Goal: Task Accomplishment & Management: Use online tool/utility

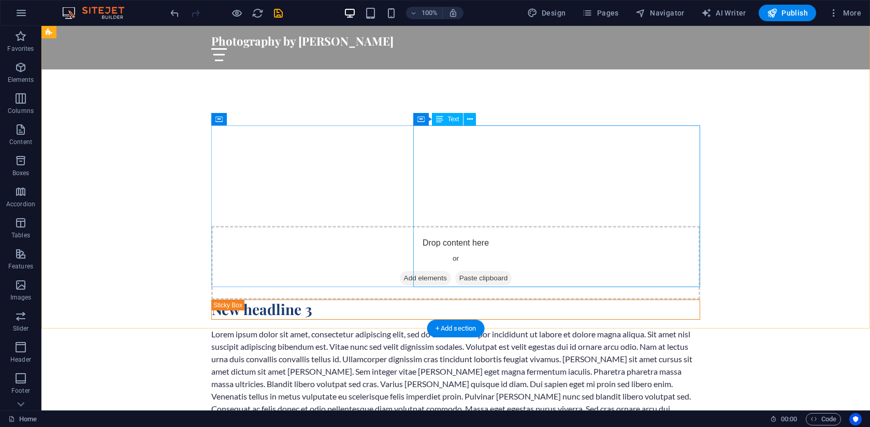
scroll to position [368, 0]
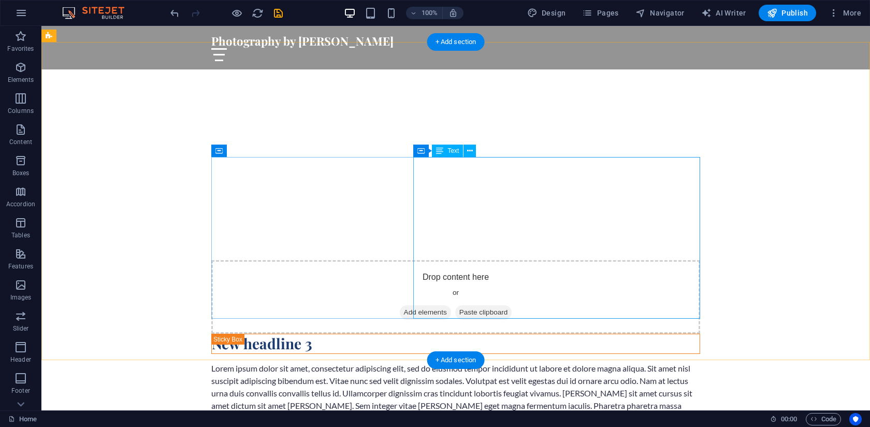
click at [492, 362] on div "Lorem ipsum dolor sit amet, consectetur adipiscing elit, sed do eiusmod tempor …" at bounding box center [455, 411] width 489 height 99
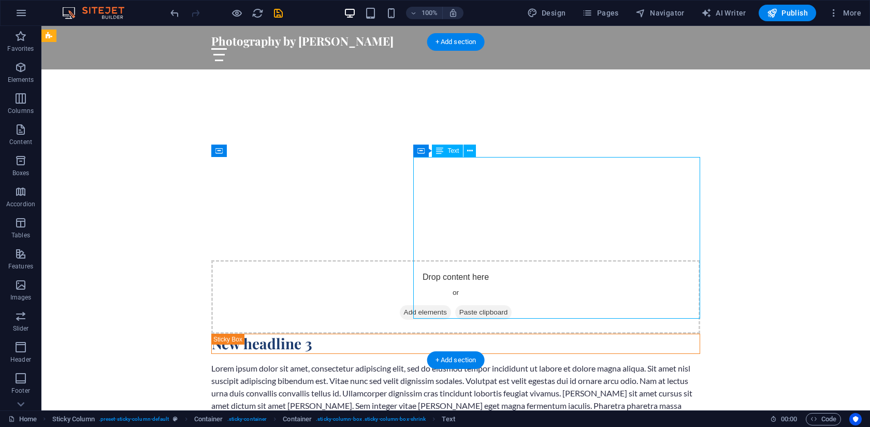
click at [549, 362] on div "Lorem ipsum dolor sit amet, consectetur adipiscing elit, sed do eiusmod tempor …" at bounding box center [455, 411] width 489 height 99
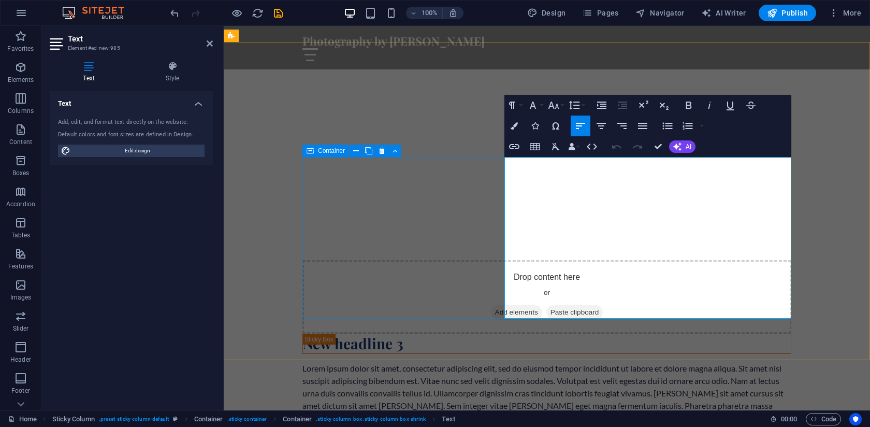
click at [355, 334] on div "New headline 3 Lorem ipsum dolor sit amet, consectetur adipiscing elit, sed do …" at bounding box center [546, 397] width 489 height 127
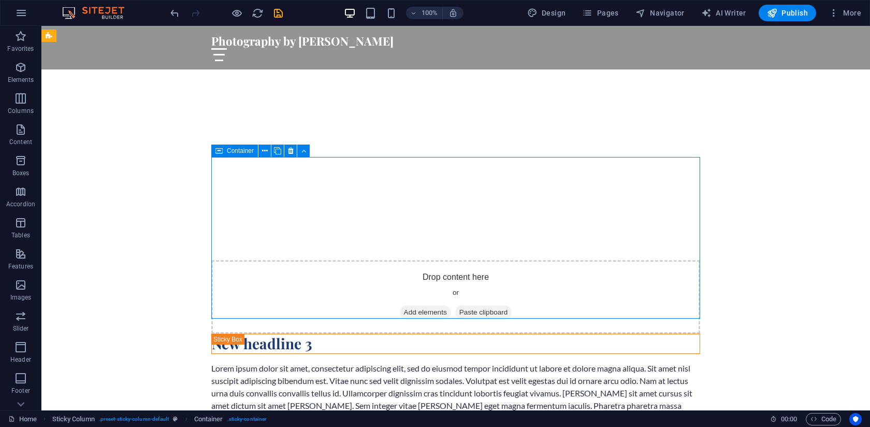
click at [364, 334] on div "New headline 3 Lorem ipsum dolor sit amet, consectetur adipiscing elit, sed do …" at bounding box center [455, 397] width 489 height 127
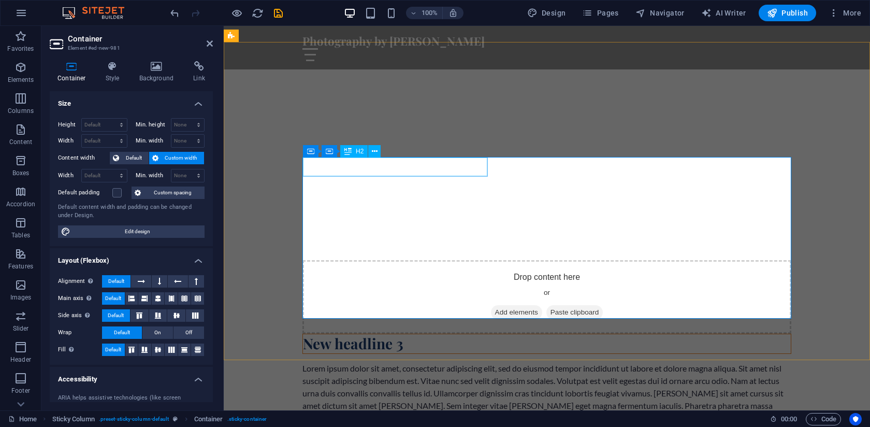
click at [357, 334] on div "New headline 3" at bounding box center [547, 343] width 488 height 19
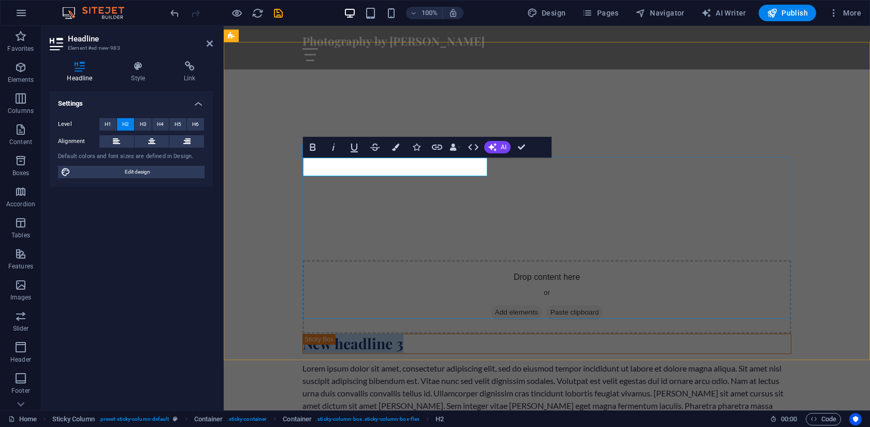
click at [392, 334] on div "New headline 3 Lorem ipsum dolor sit amet, consectetur adipiscing elit, sed do …" at bounding box center [546, 397] width 489 height 127
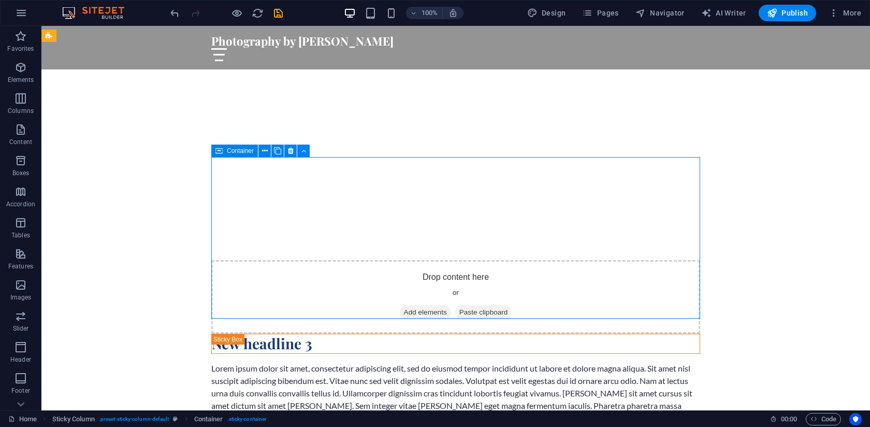
click at [392, 334] on div "New headline 3 Lorem ipsum dolor sit amet, consectetur adipiscing elit, sed do …" at bounding box center [455, 397] width 489 height 127
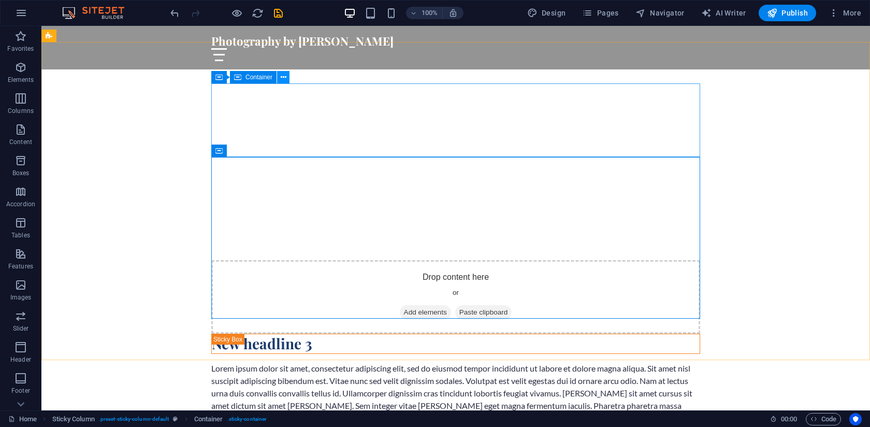
click at [285, 75] on icon at bounding box center [284, 77] width 6 height 11
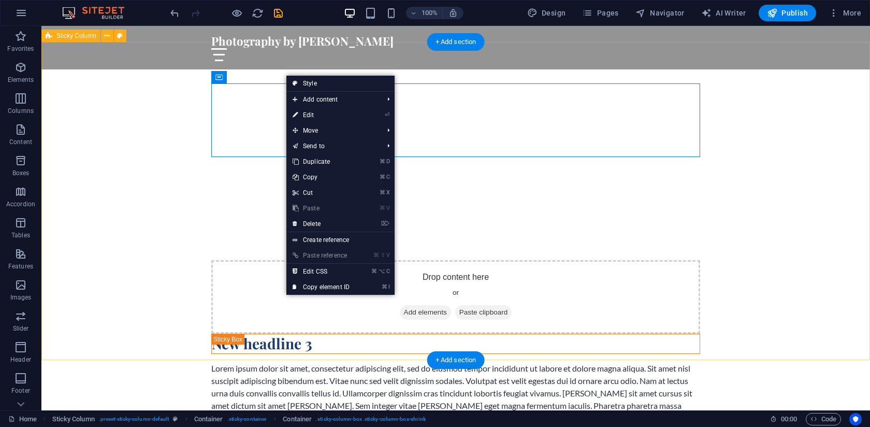
click at [160, 219] on div "Drop content here or Add elements Paste clipboard New headline 3" at bounding box center [455, 361] width 829 height 284
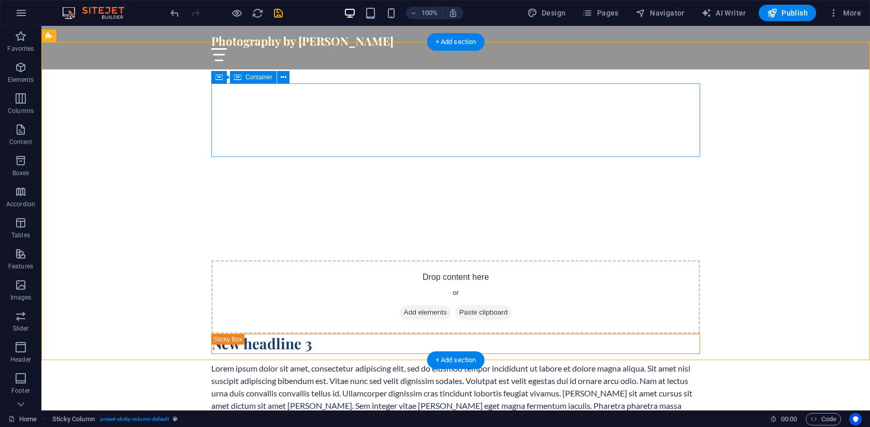
click at [414, 305] on span "Add elements" at bounding box center [425, 312] width 51 height 15
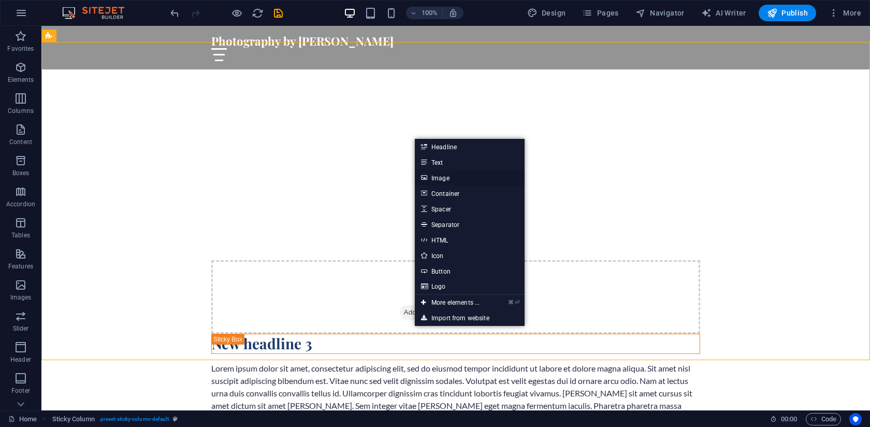
click at [446, 181] on link "Image" at bounding box center [470, 178] width 110 height 16
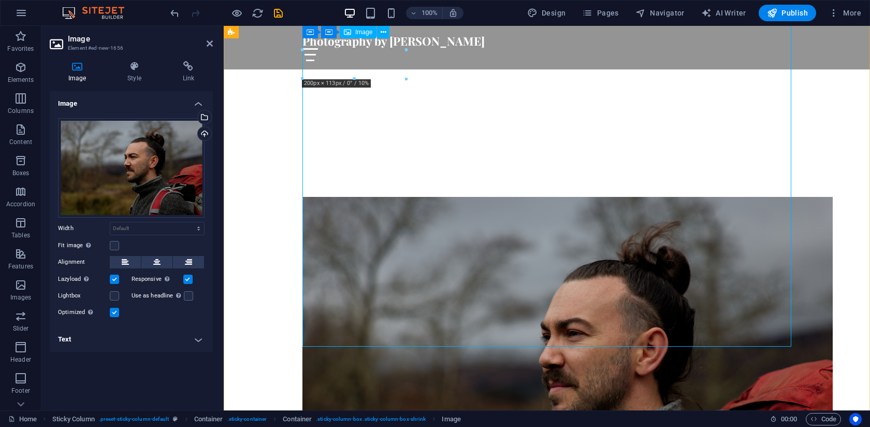
scroll to position [431, 0]
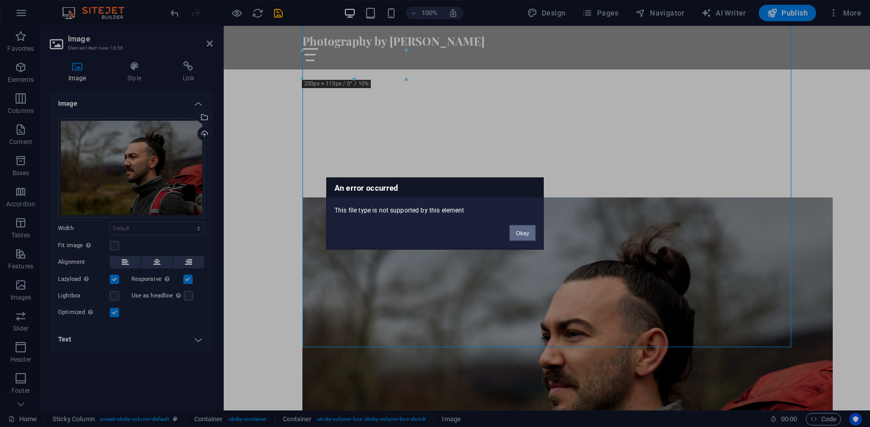
click at [528, 238] on button "Okay" at bounding box center [523, 233] width 26 height 16
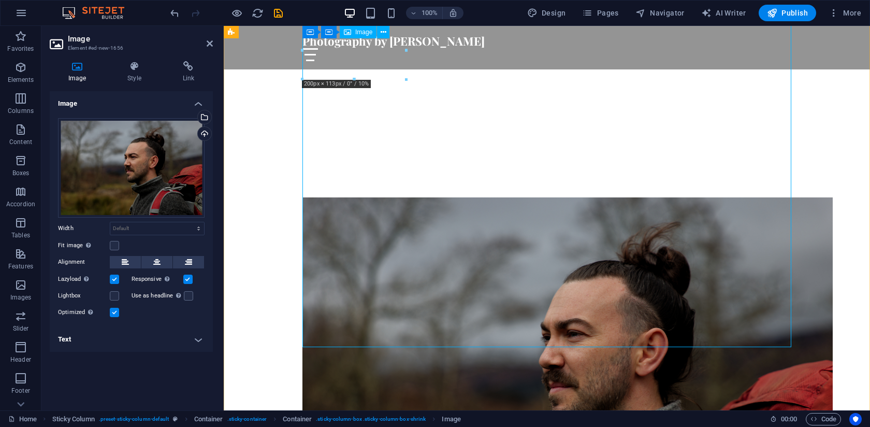
click at [784, 333] on figure at bounding box center [546, 374] width 489 height 354
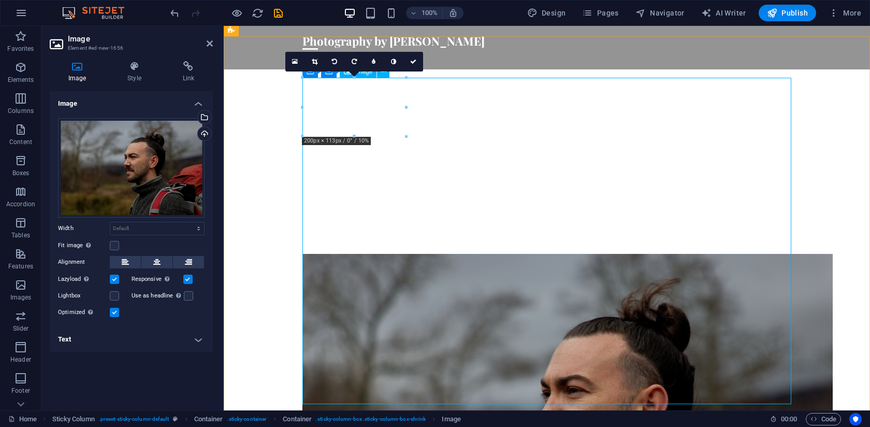
scroll to position [374, 0]
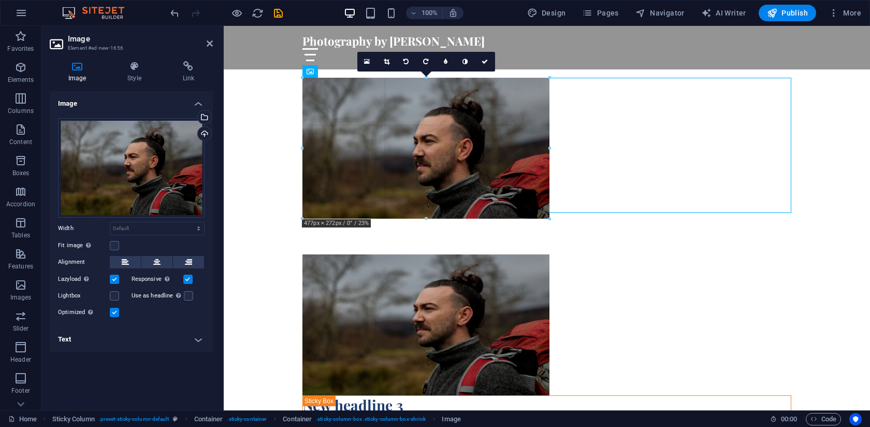
drag, startPoint x: 406, startPoint y: 136, endPoint x: 546, endPoint y: 218, distance: 162.3
type input "477"
select select "px"
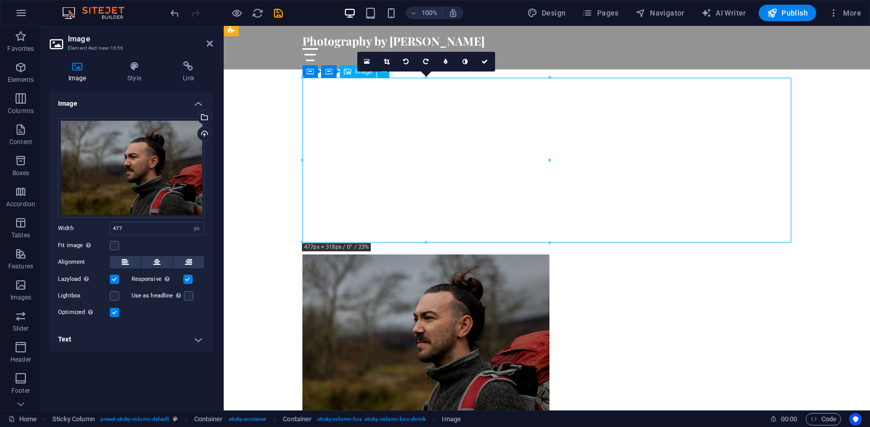
drag, startPoint x: 441, startPoint y: 165, endPoint x: 549, endPoint y: 162, distance: 108.3
click at [549, 254] on figure at bounding box center [546, 336] width 489 height 165
click at [421, 254] on figure at bounding box center [546, 336] width 489 height 165
click at [135, 69] on icon at bounding box center [134, 66] width 51 height 10
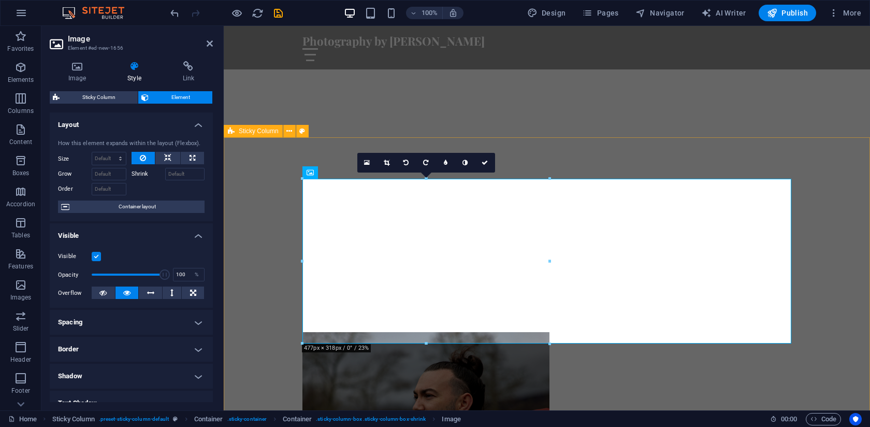
scroll to position [297, 0]
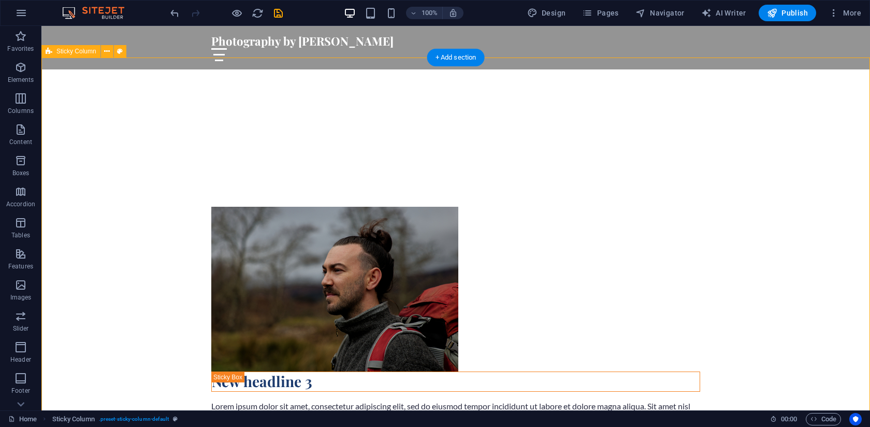
scroll to position [437, 0]
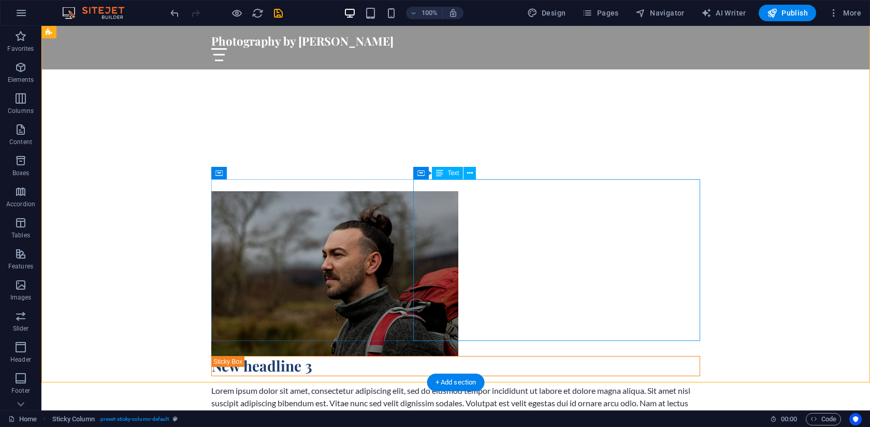
click at [462, 384] on div "Lorem ipsum dolor sit amet, consectetur adipiscing elit, sed do eiusmod tempor …" at bounding box center [455, 433] width 489 height 99
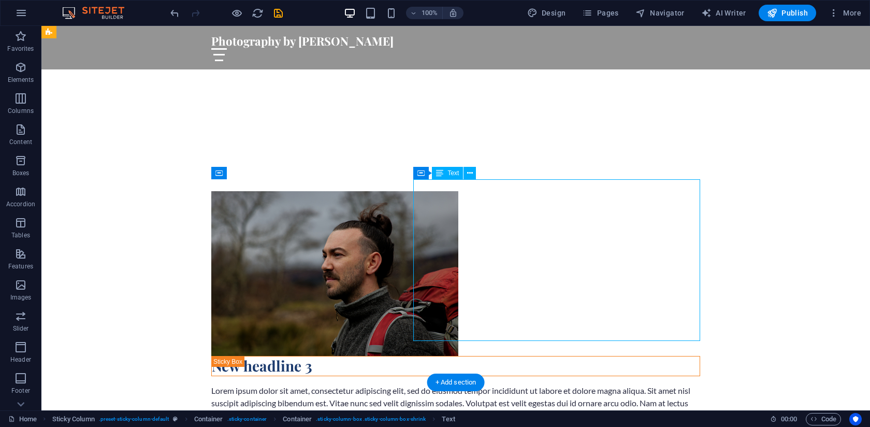
click at [510, 191] on figure at bounding box center [455, 273] width 489 height 165
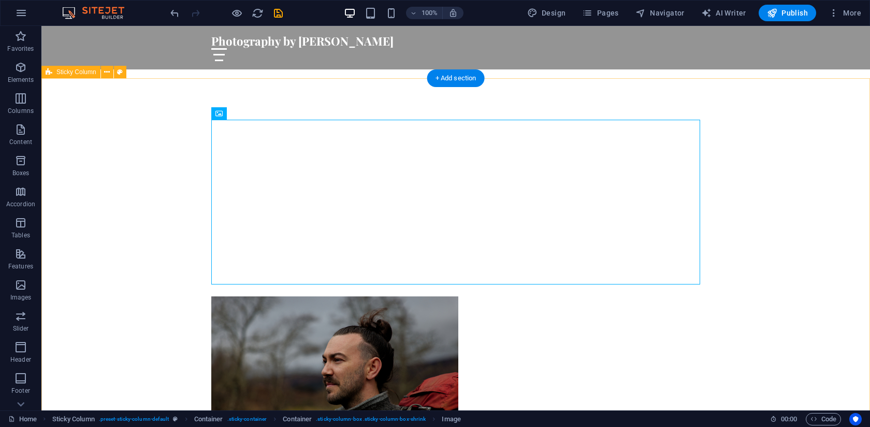
scroll to position [321, 0]
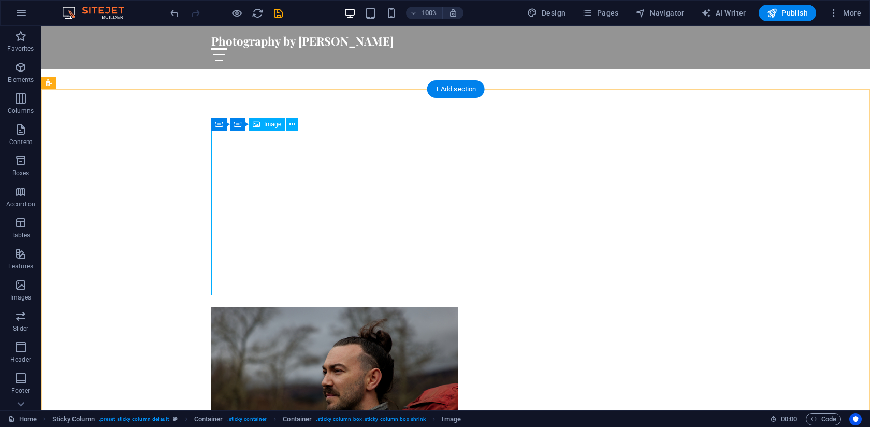
click at [526, 307] on figure at bounding box center [455, 389] width 489 height 165
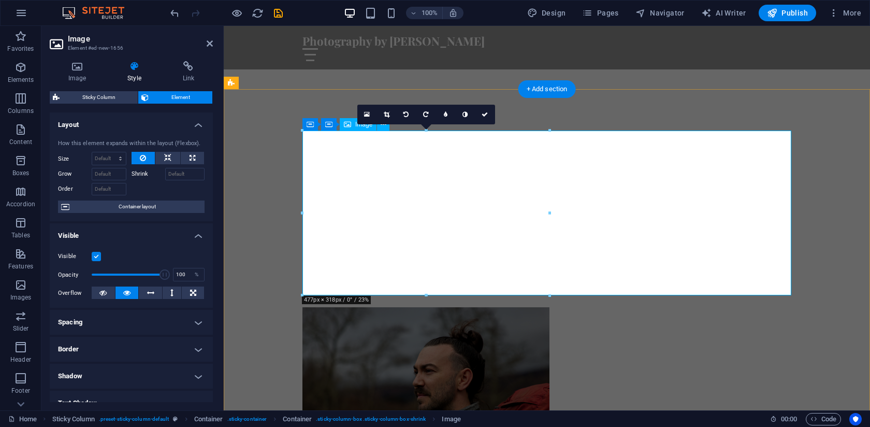
click at [607, 307] on figure at bounding box center [546, 389] width 489 height 165
click at [608, 307] on figure at bounding box center [546, 389] width 489 height 165
click at [77, 70] on icon at bounding box center [77, 66] width 55 height 10
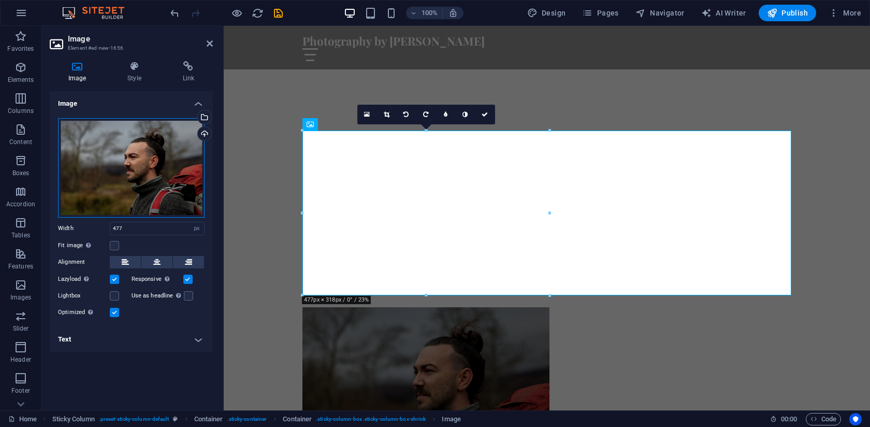
click at [166, 173] on div "Drag files here, click to choose files or select files from Files or our free s…" at bounding box center [131, 167] width 147 height 99
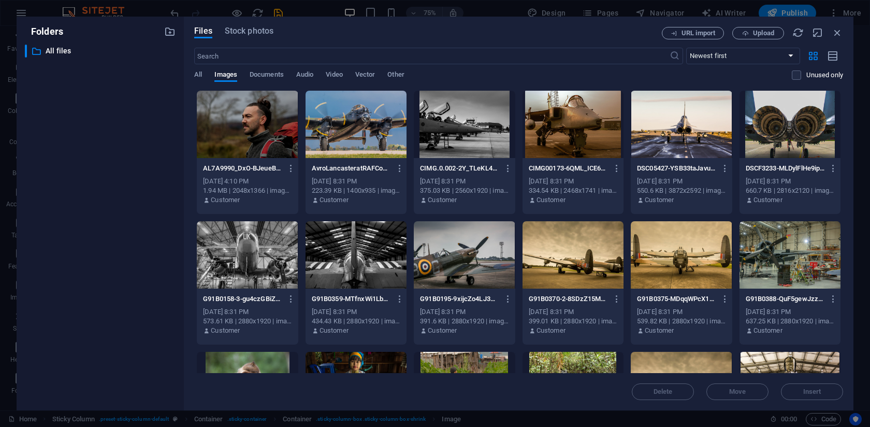
click at [142, 15] on div "Folders ​ All files All files Files Stock photos URL import Upload ​ Newest fir…" at bounding box center [435, 213] width 870 height 427
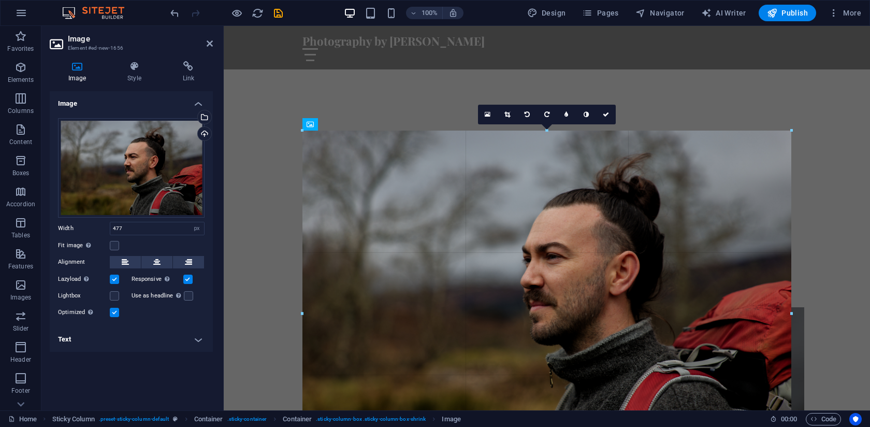
drag, startPoint x: 549, startPoint y: 295, endPoint x: 804, endPoint y: 265, distance: 256.6
type input "944"
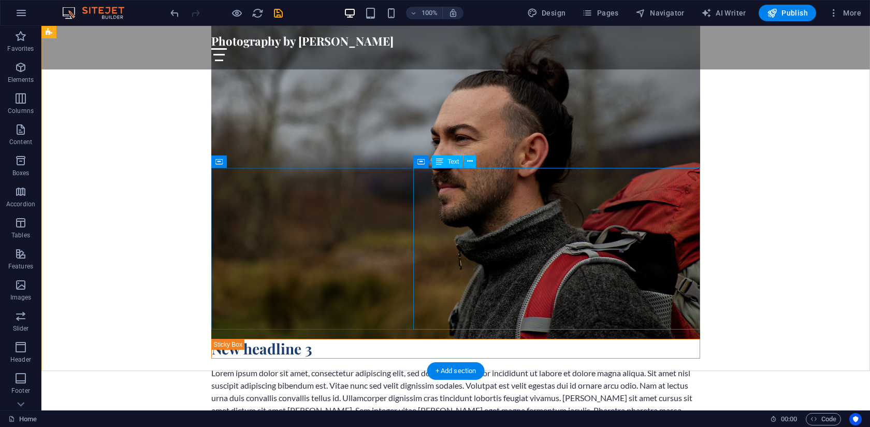
scroll to position [623, 0]
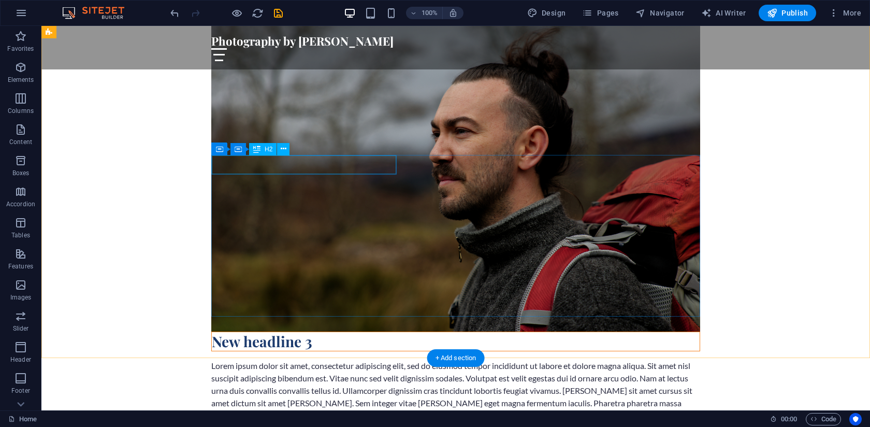
click at [292, 332] on div "New headline 3" at bounding box center [456, 341] width 488 height 19
click at [316, 332] on div "New headline 3" at bounding box center [456, 341] width 488 height 19
click at [317, 332] on div "New headline 3" at bounding box center [456, 341] width 488 height 19
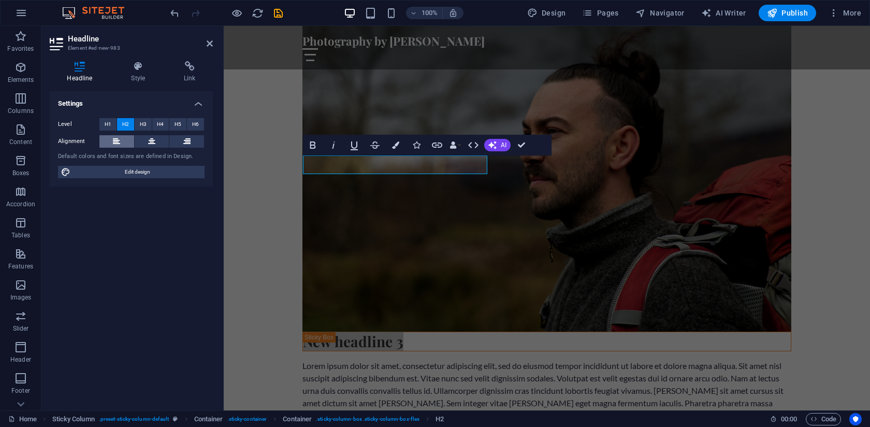
click at [115, 141] on icon at bounding box center [116, 141] width 7 height 12
click at [141, 140] on button at bounding box center [152, 141] width 35 height 12
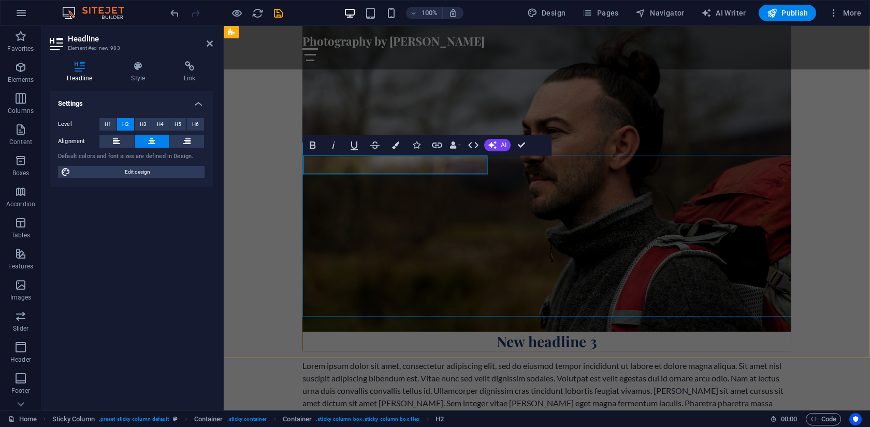
click at [346, 332] on h2 "New headline 3" at bounding box center [547, 341] width 488 height 19
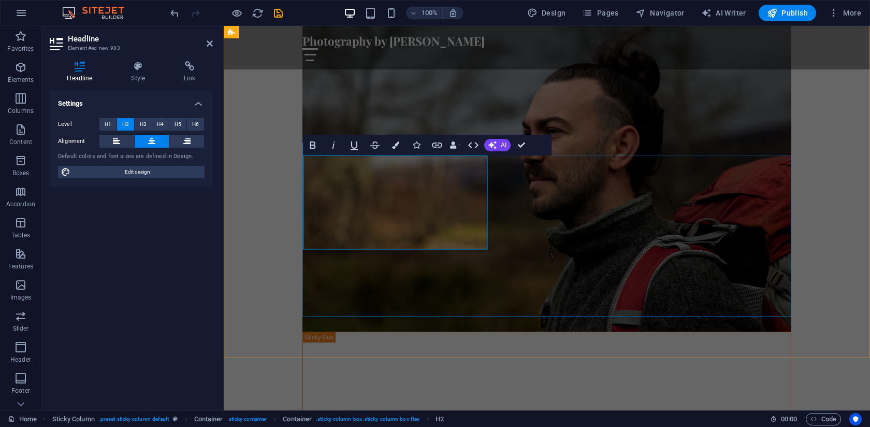
click at [257, 205] on div "‌ ‌ ‌ ‌New headline 3 Lorem ipsum dolor sit amet, consectetur adipiscing elit, …" at bounding box center [547, 270] width 646 height 612
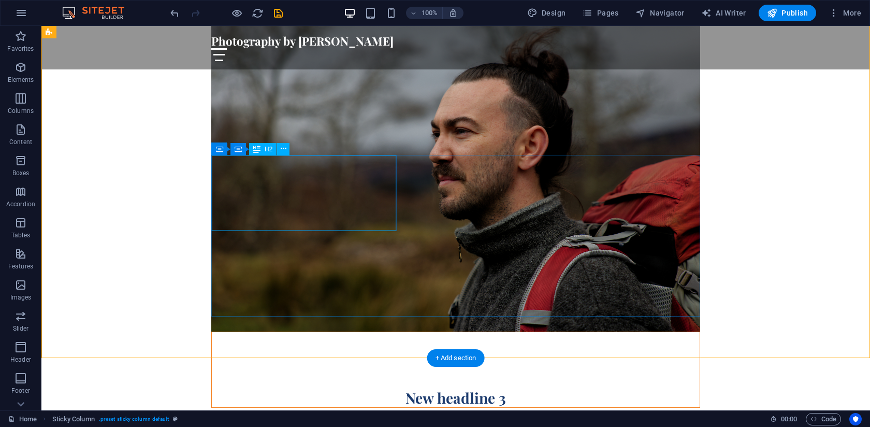
click at [312, 332] on div "New headline 3" at bounding box center [456, 370] width 488 height 76
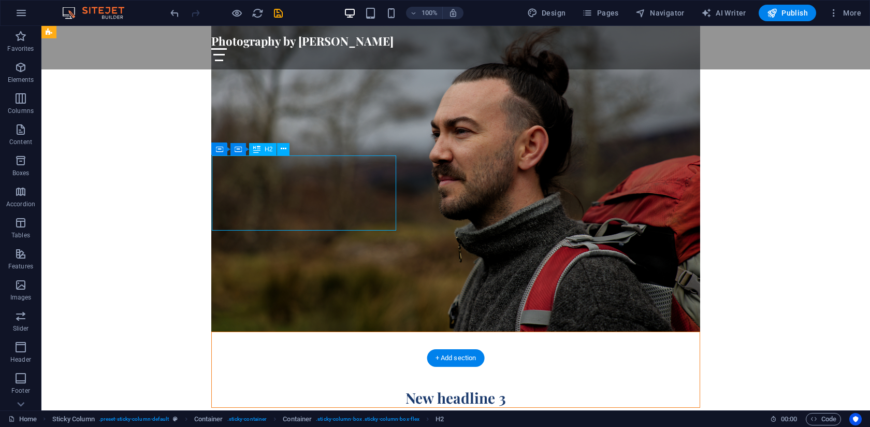
click at [313, 332] on div "New headline 3" at bounding box center [456, 370] width 488 height 76
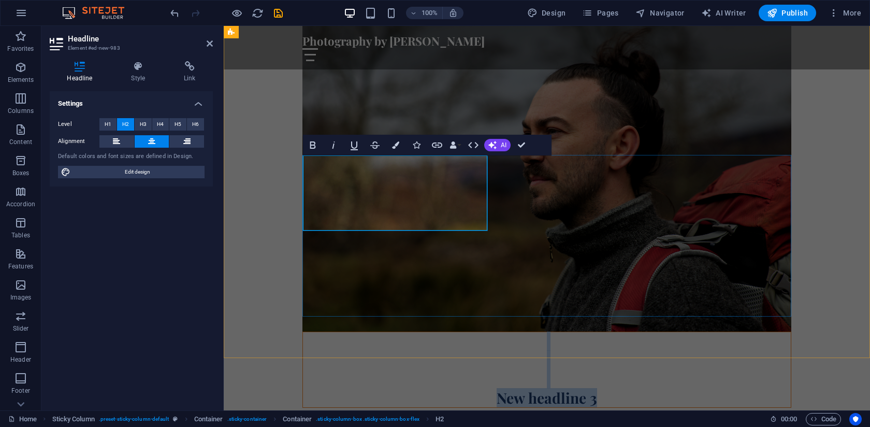
click at [394, 332] on h2 "New headline 3" at bounding box center [547, 370] width 488 height 76
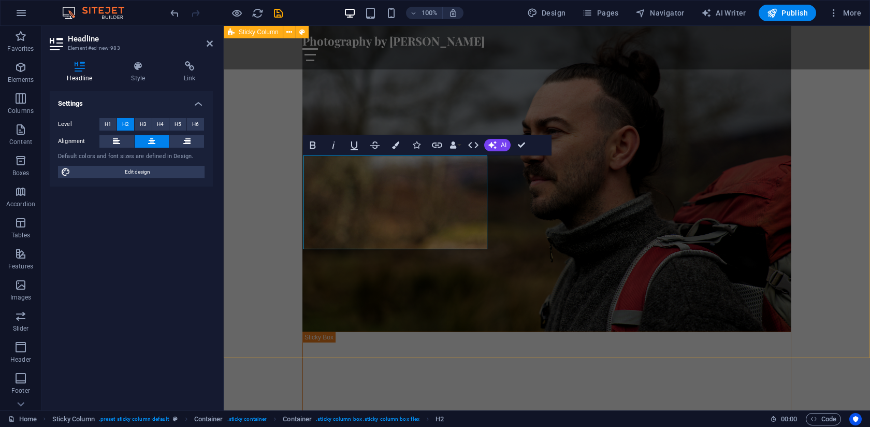
click at [253, 226] on div "‌About the author Lorem ipsum dolor sit amet, consectetur adipiscing elit, sed …" at bounding box center [547, 270] width 646 height 612
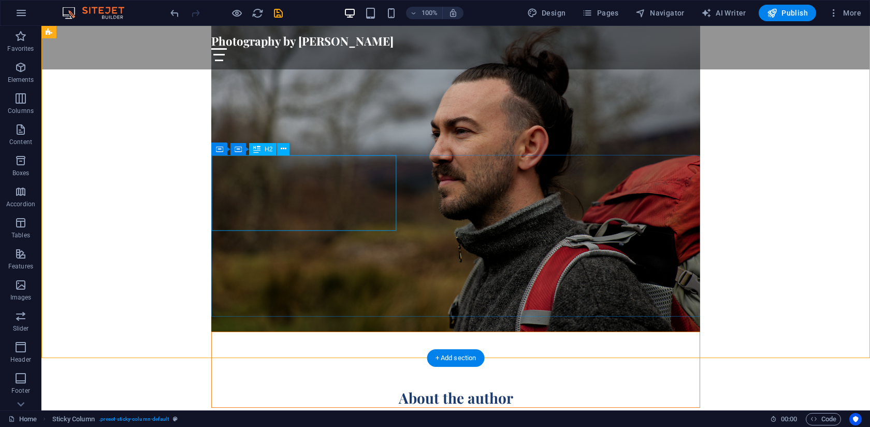
click at [360, 332] on div "About the author" at bounding box center [456, 370] width 488 height 76
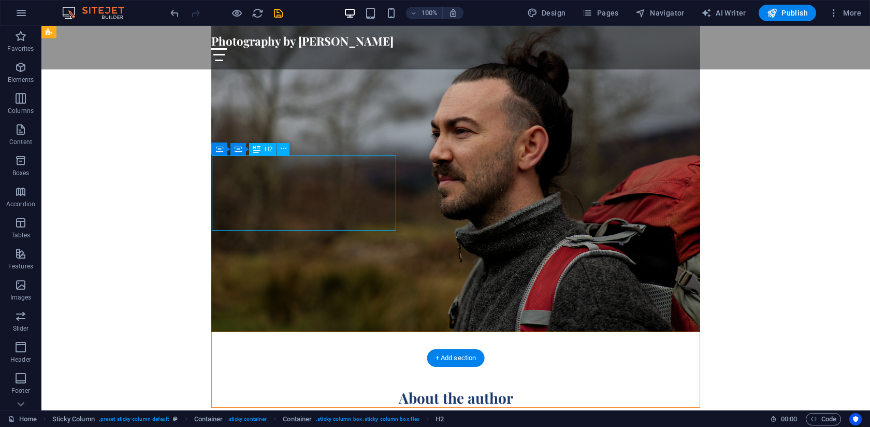
click at [358, 332] on div "About the author" at bounding box center [456, 370] width 488 height 76
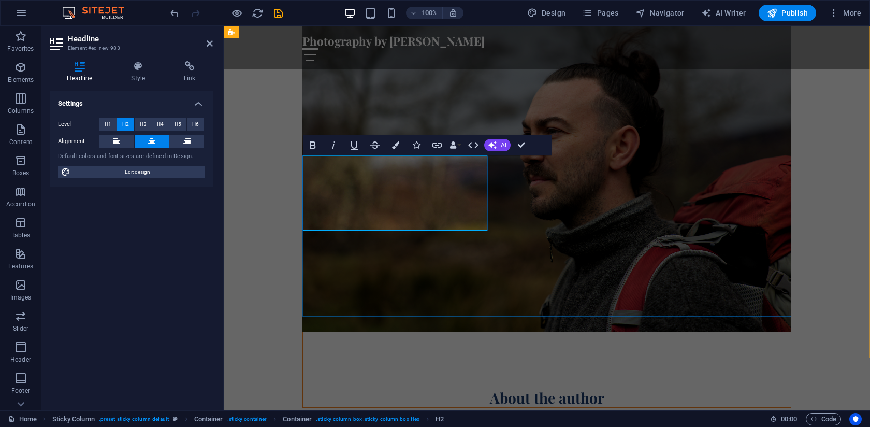
click at [448, 332] on h2 "About the author" at bounding box center [547, 370] width 488 height 76
